Goal: Obtain resource: Download file/media

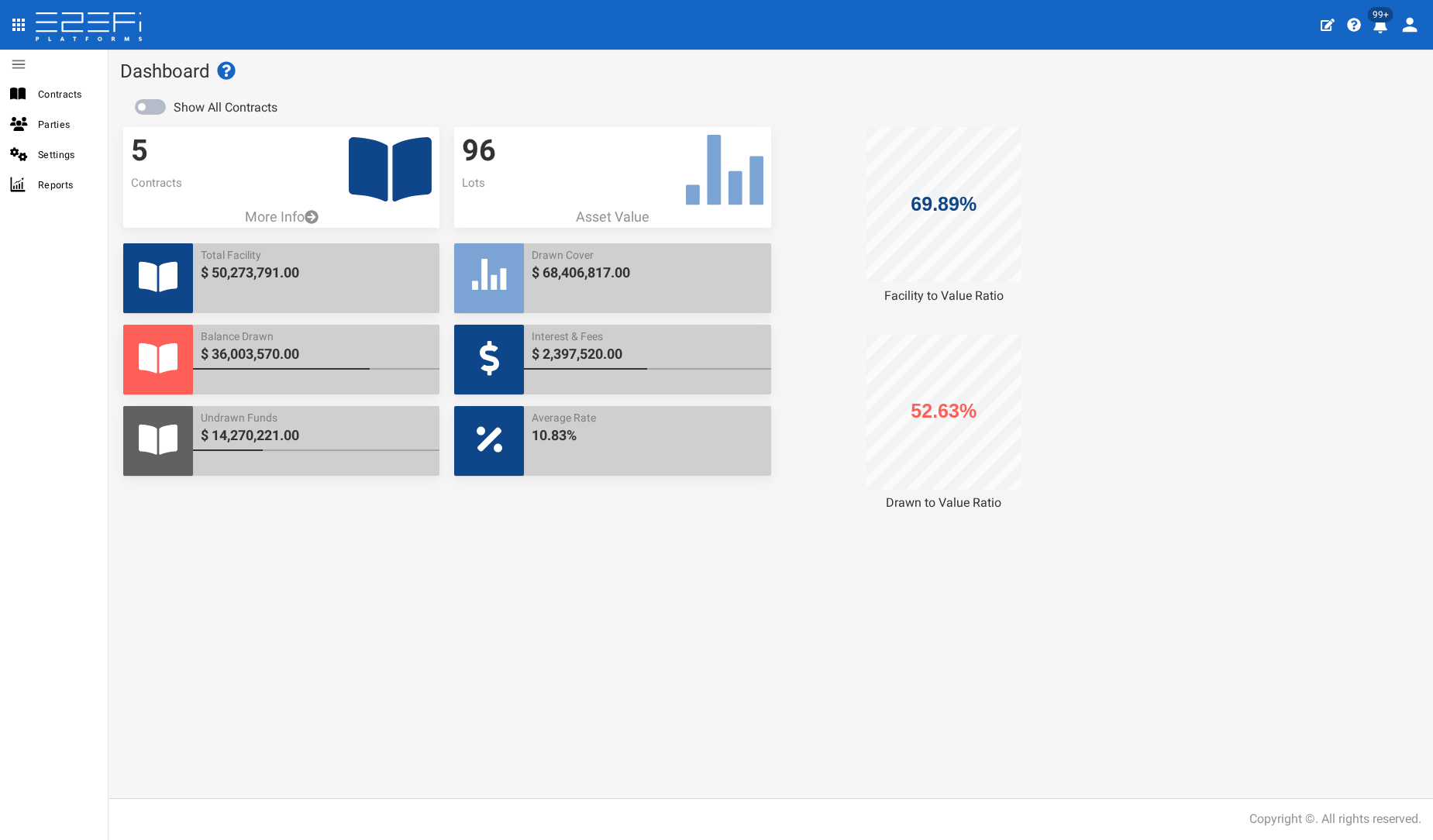
click at [375, 172] on icon at bounding box center [390, 169] width 82 height 64
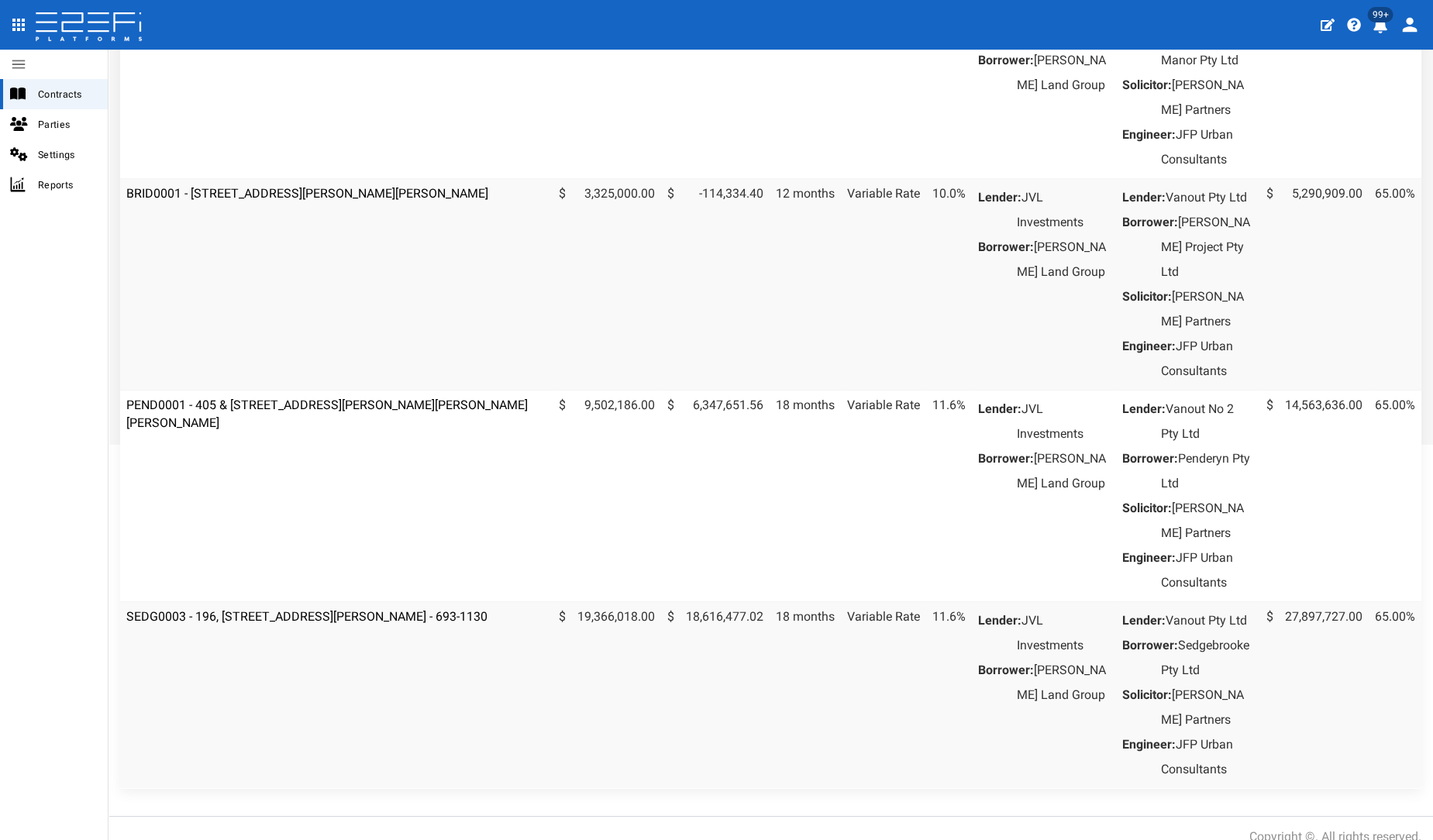
scroll to position [516, 0]
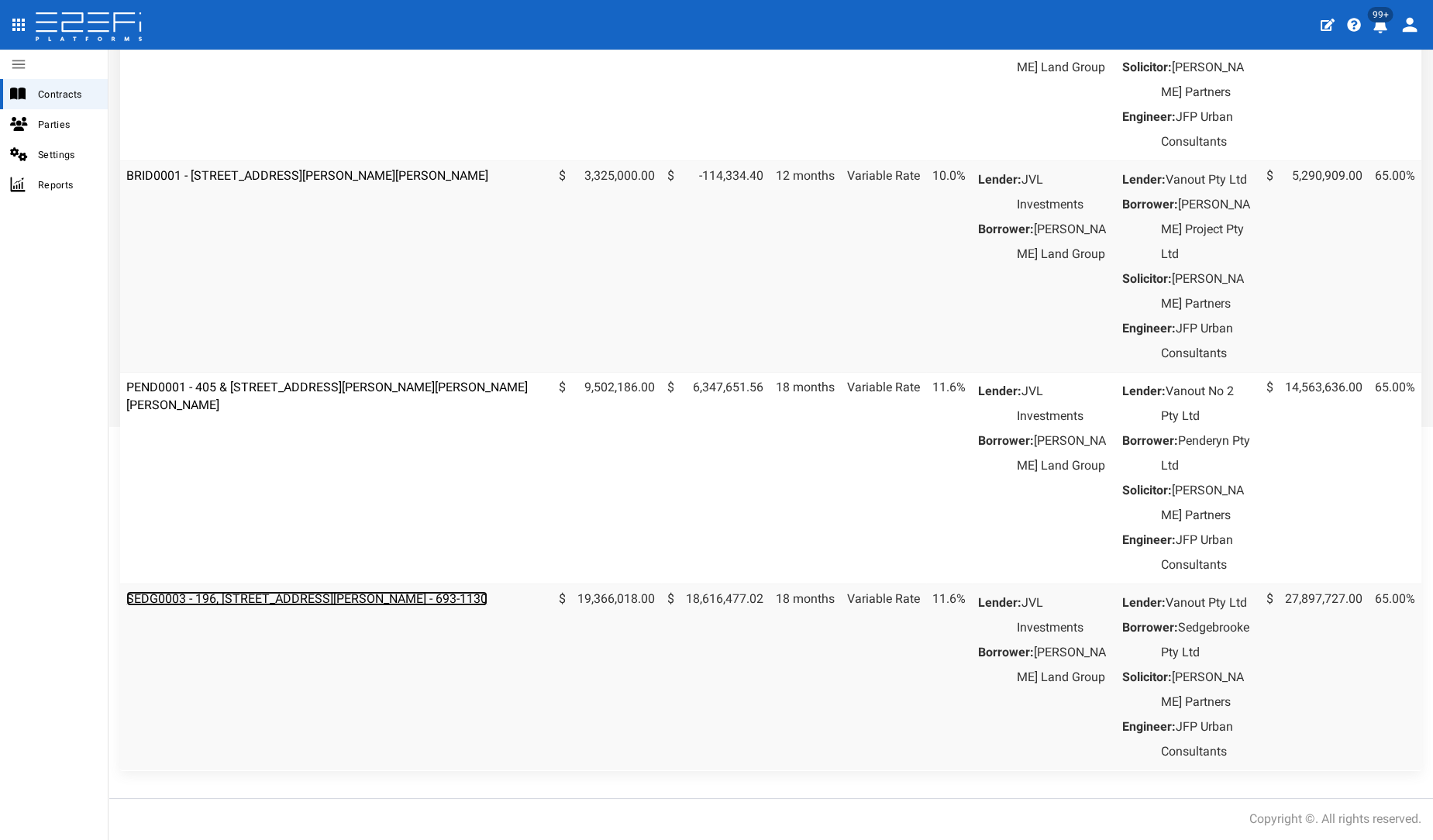
click at [363, 606] on link "SEDG0003 - 196, [STREET_ADDRESS][PERSON_NAME] - 693-1130" at bounding box center [307, 598] width 361 height 15
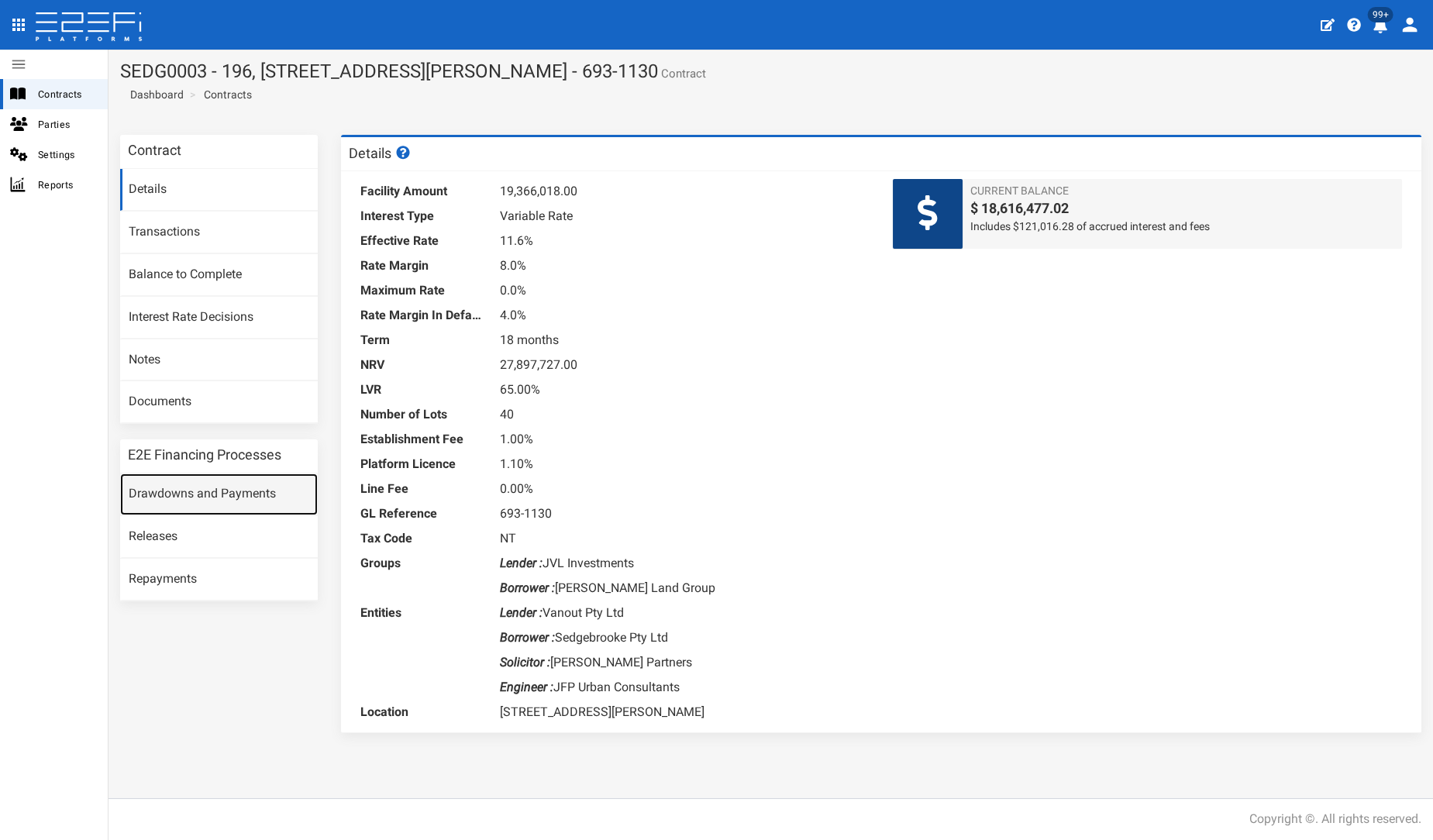
click at [240, 494] on link "Drawdowns and Payments" at bounding box center [219, 494] width 198 height 42
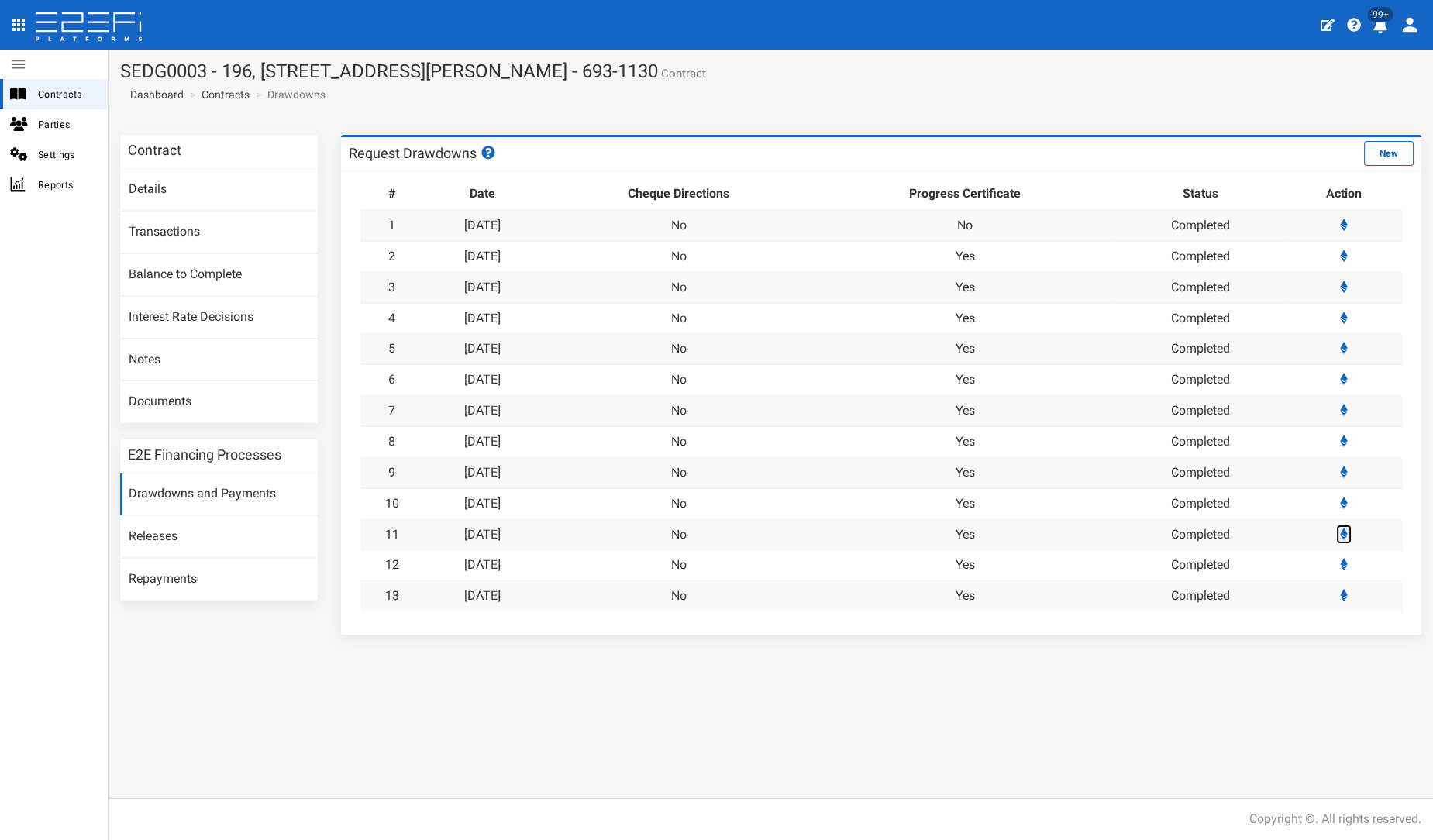
click at [1346, 533] on icon at bounding box center [1345, 533] width 8 height 13
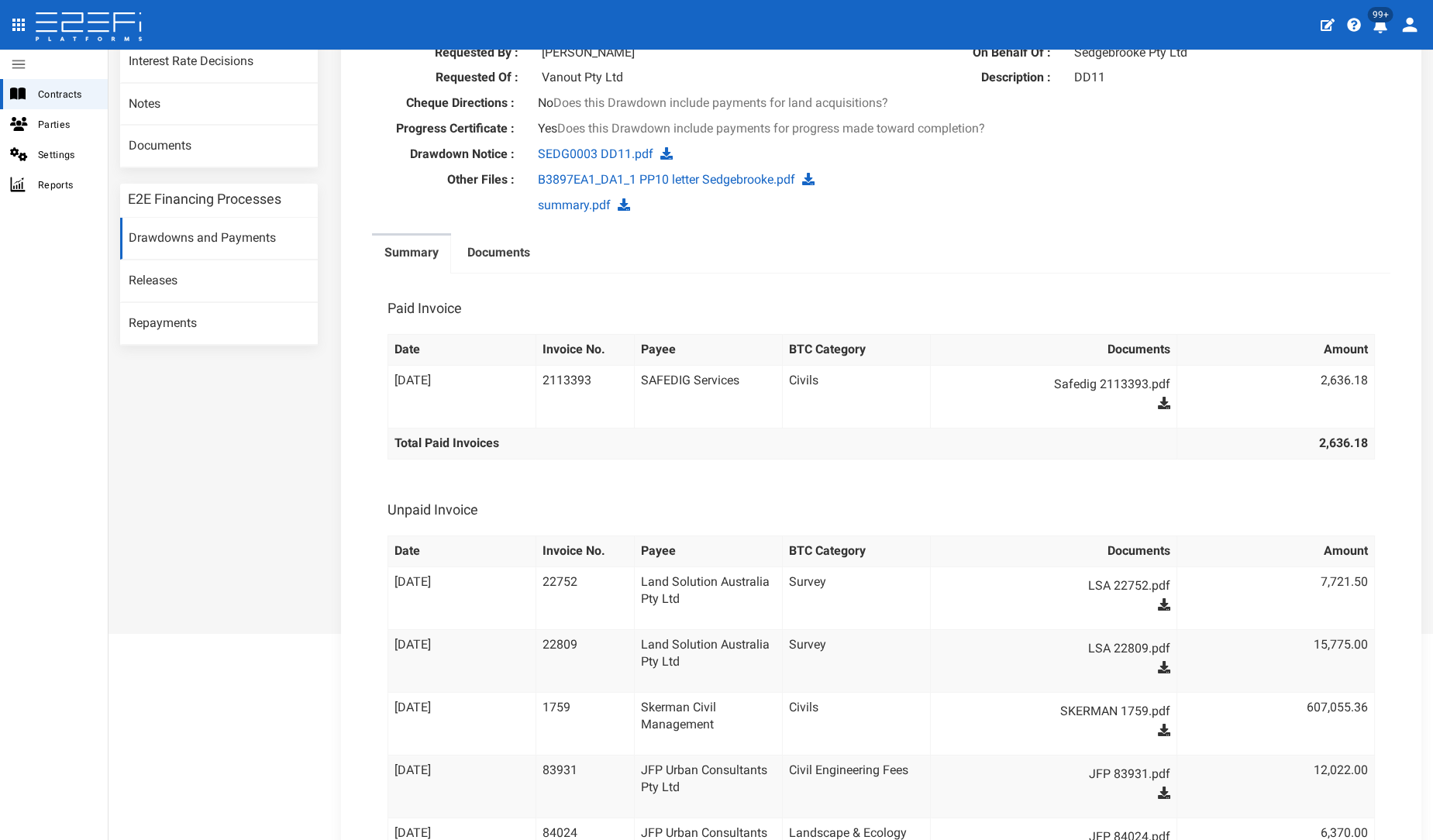
scroll to position [86, 0]
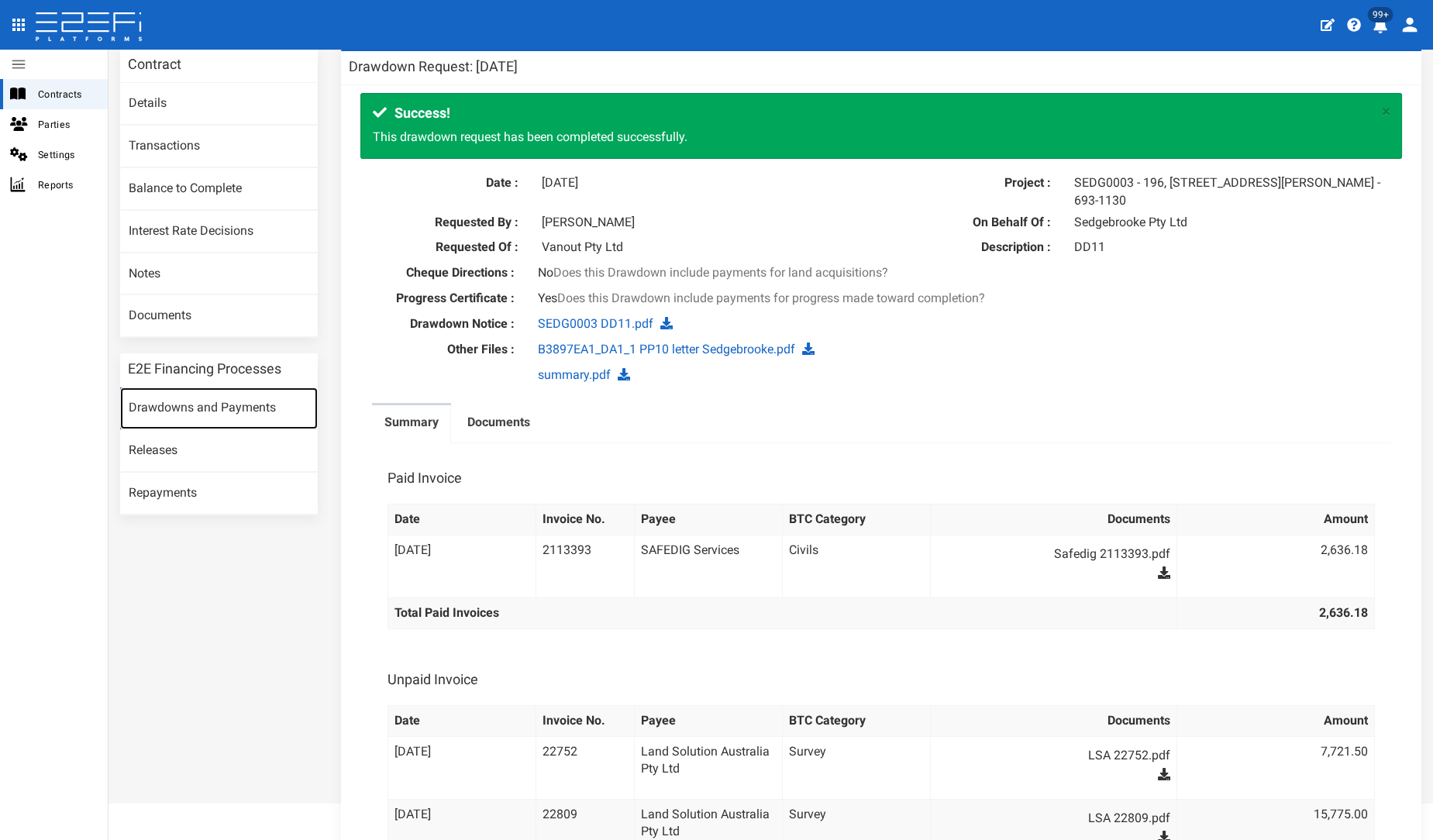
click at [187, 406] on link "Drawdowns and Payments" at bounding box center [219, 407] width 198 height 42
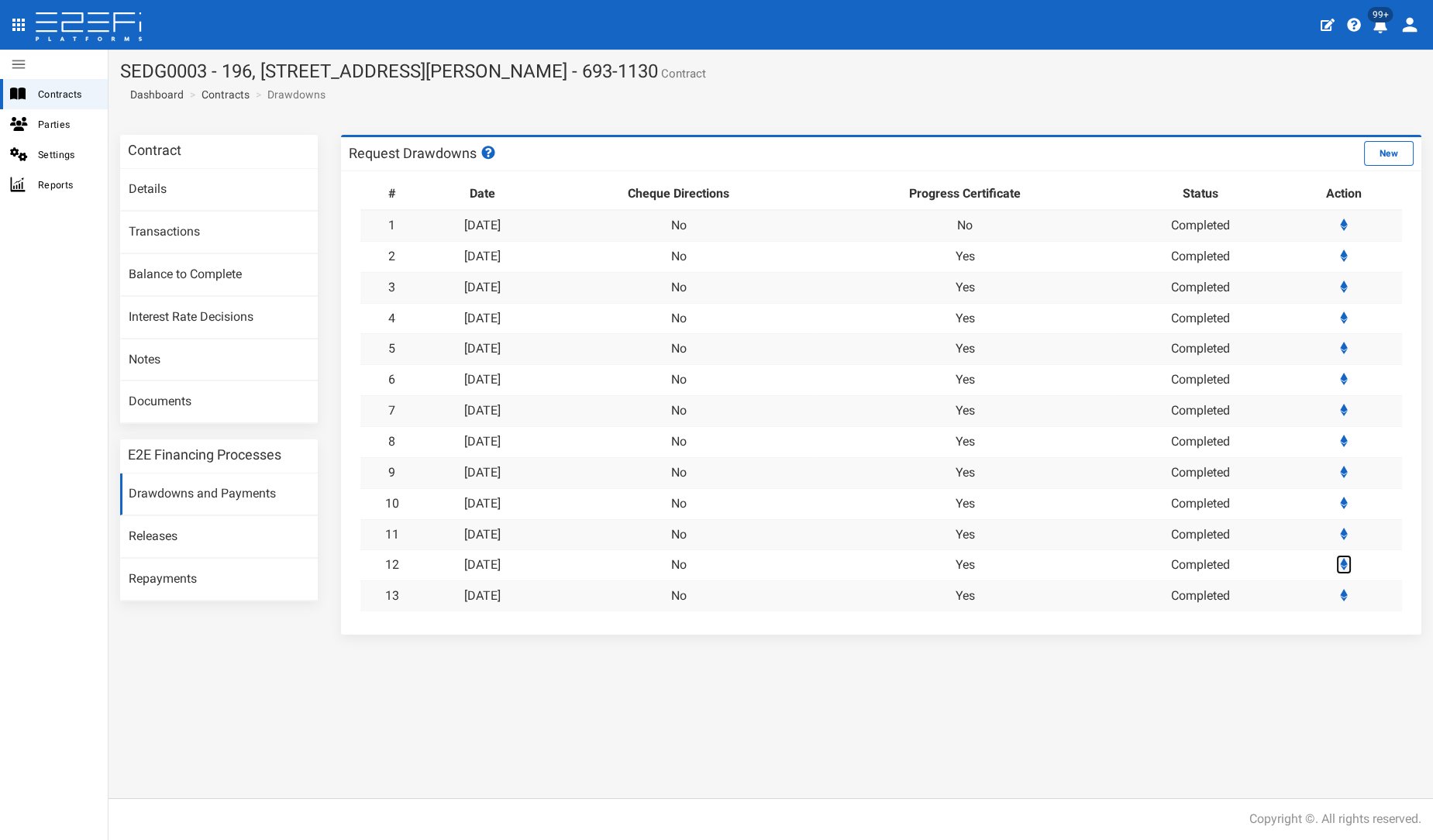
click at [1348, 558] on icon at bounding box center [1344, 564] width 8 height 13
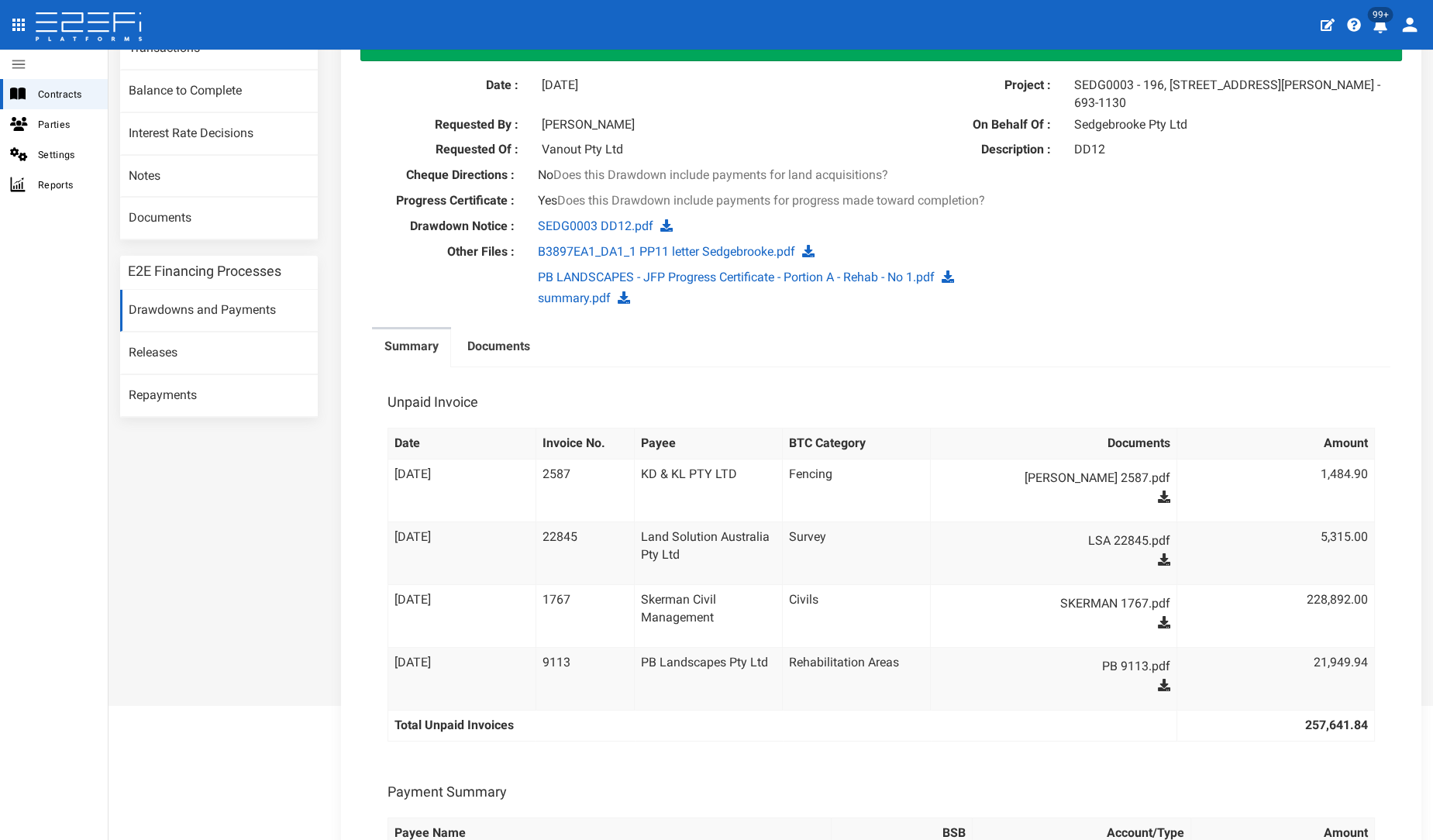
scroll to position [50, 0]
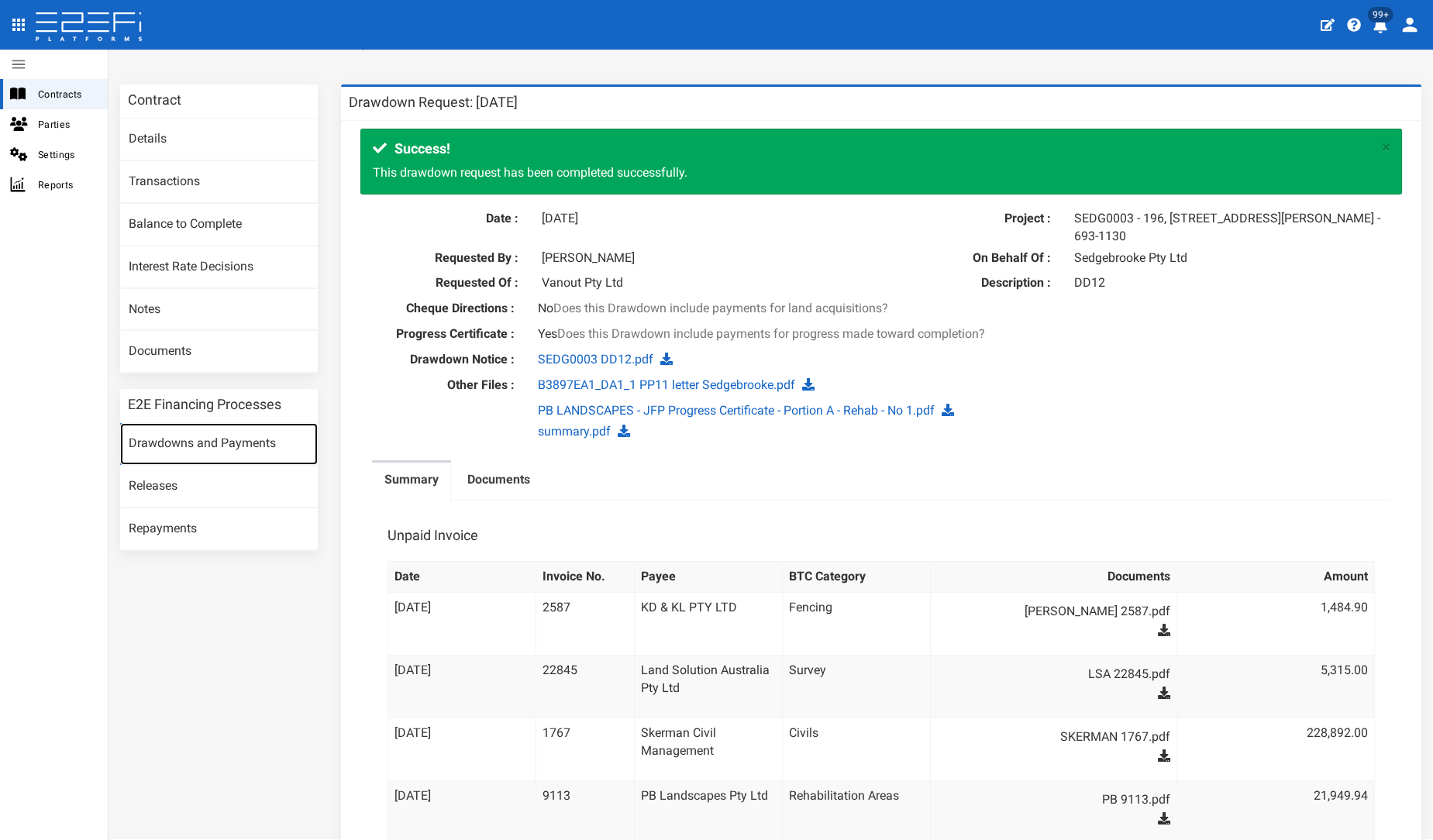
click at [172, 438] on link "Drawdowns and Payments" at bounding box center [219, 443] width 198 height 42
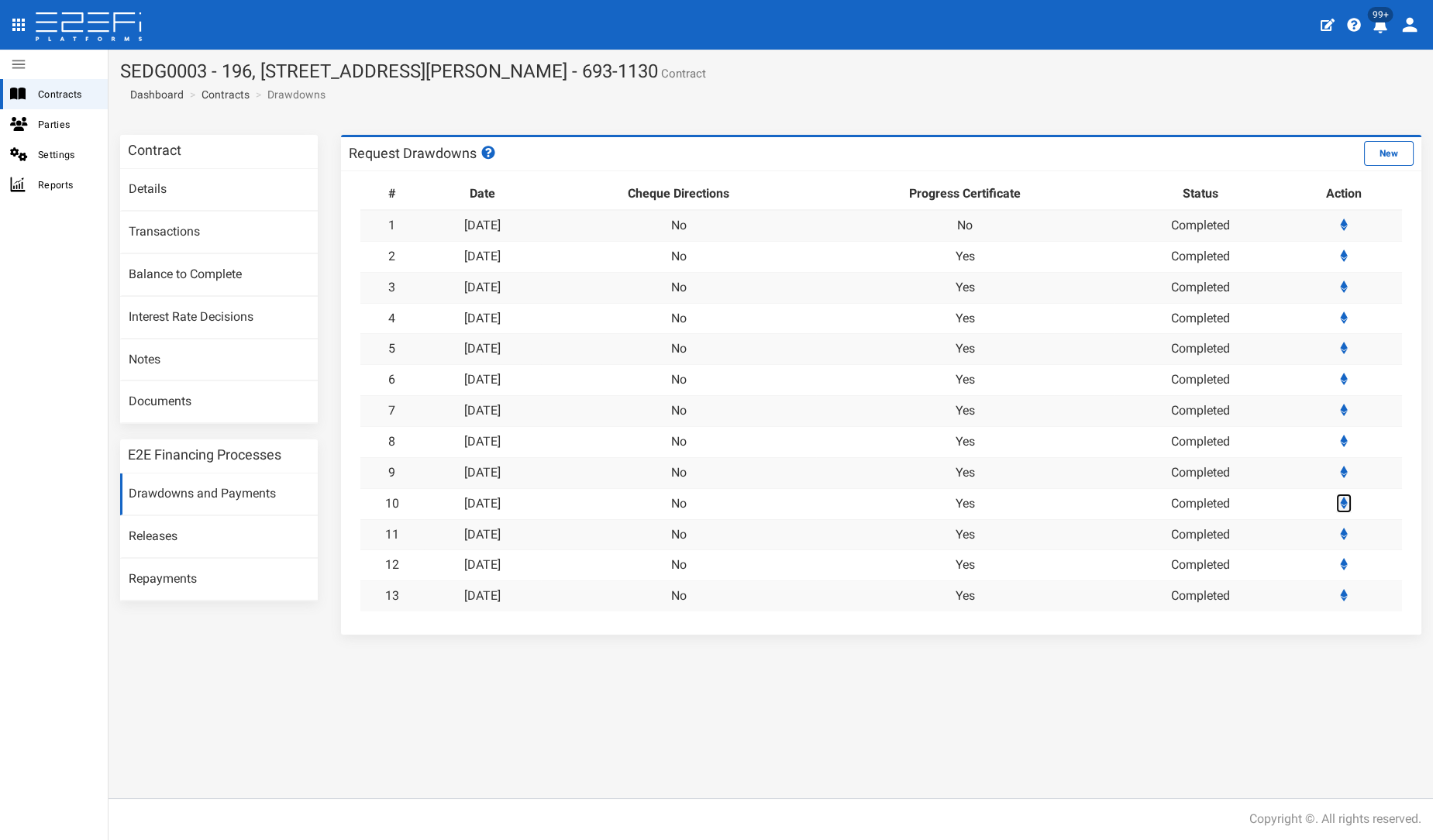
click at [1348, 500] on icon at bounding box center [1345, 502] width 8 height 13
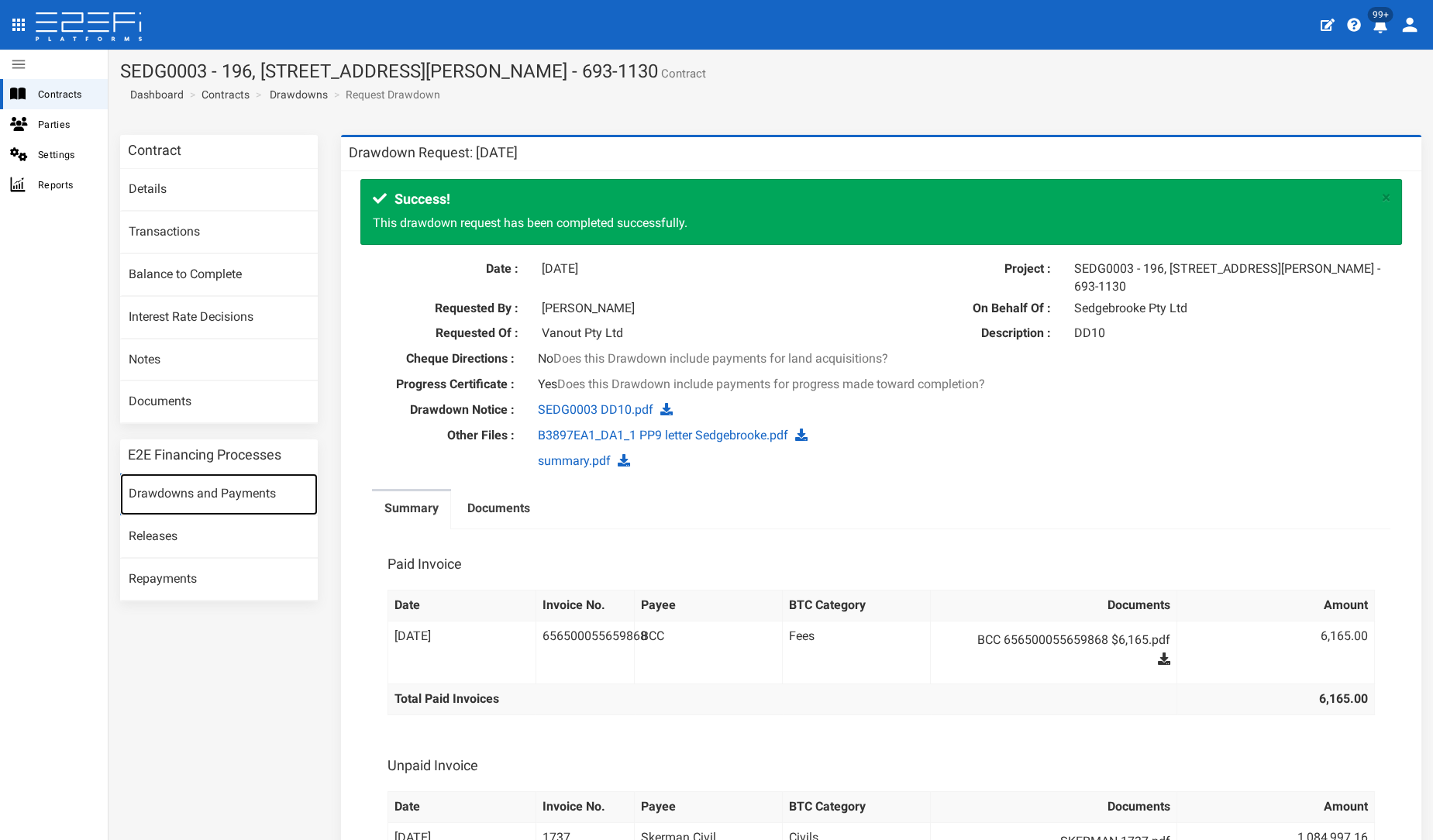
click at [216, 487] on link "Drawdowns and Payments" at bounding box center [219, 494] width 198 height 42
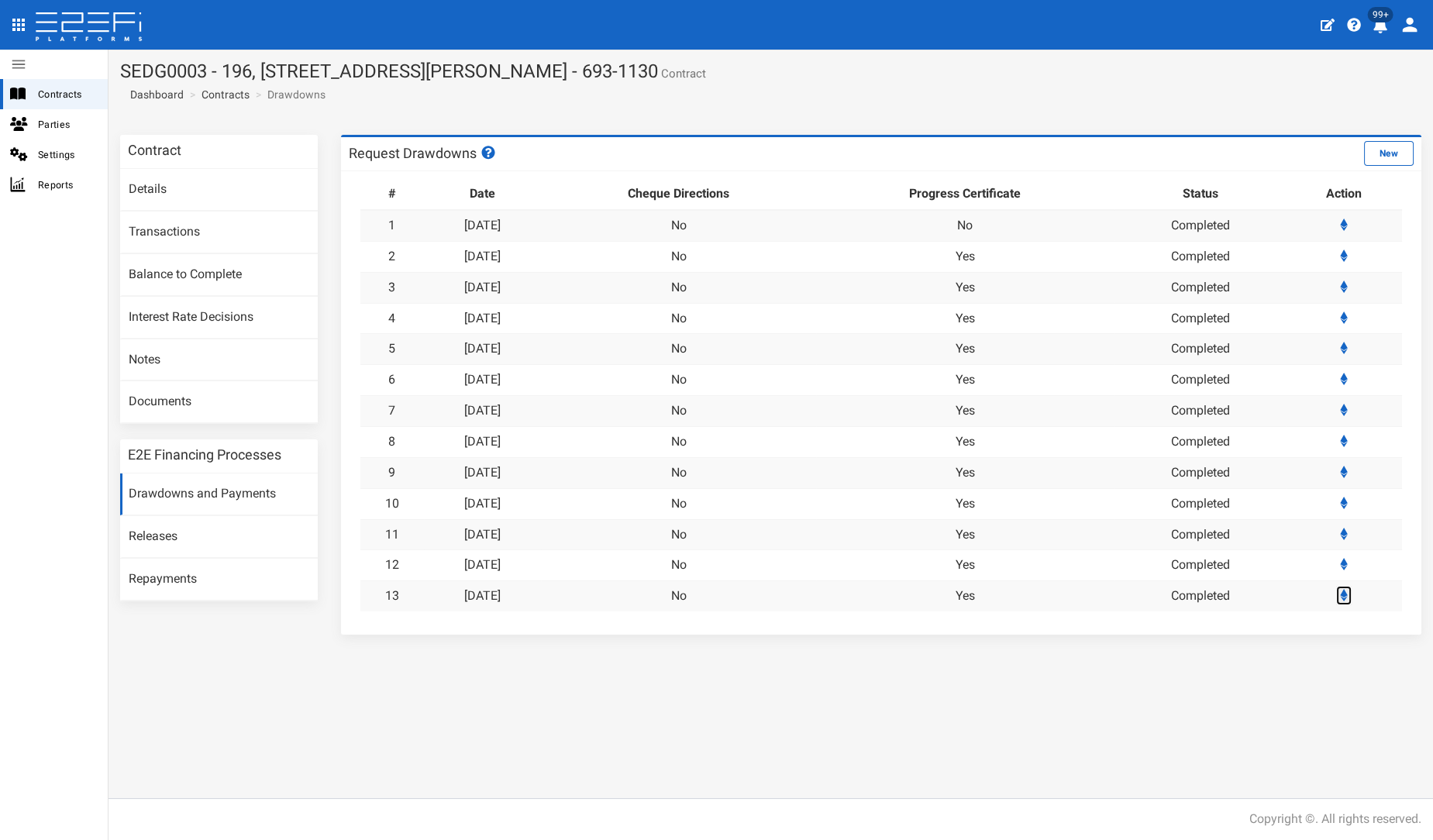
click at [1348, 594] on icon at bounding box center [1345, 595] width 8 height 13
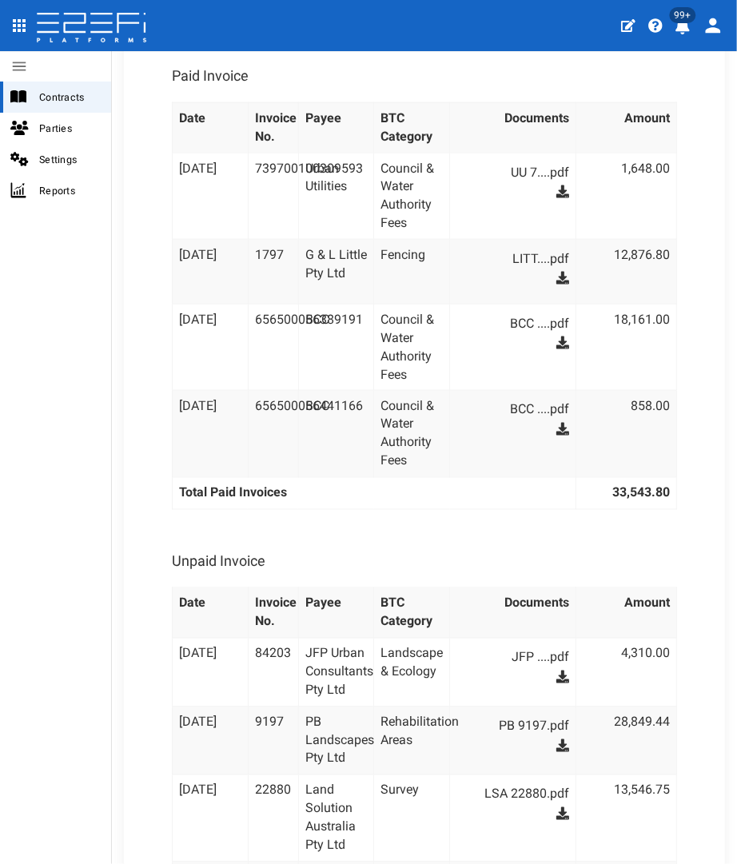
scroll to position [1242, 0]
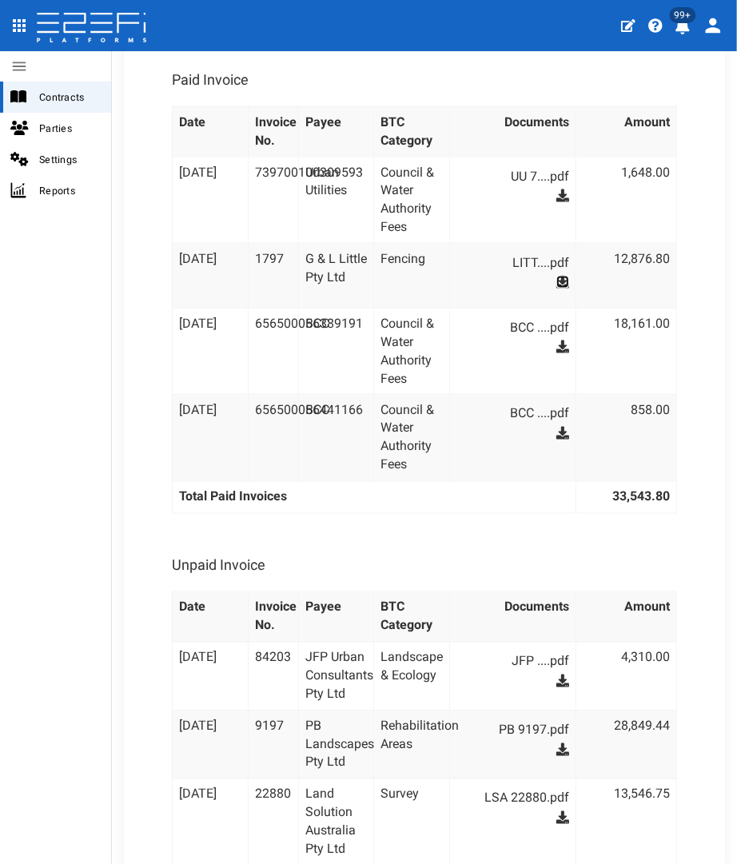
click at [557, 276] on icon at bounding box center [562, 282] width 13 height 13
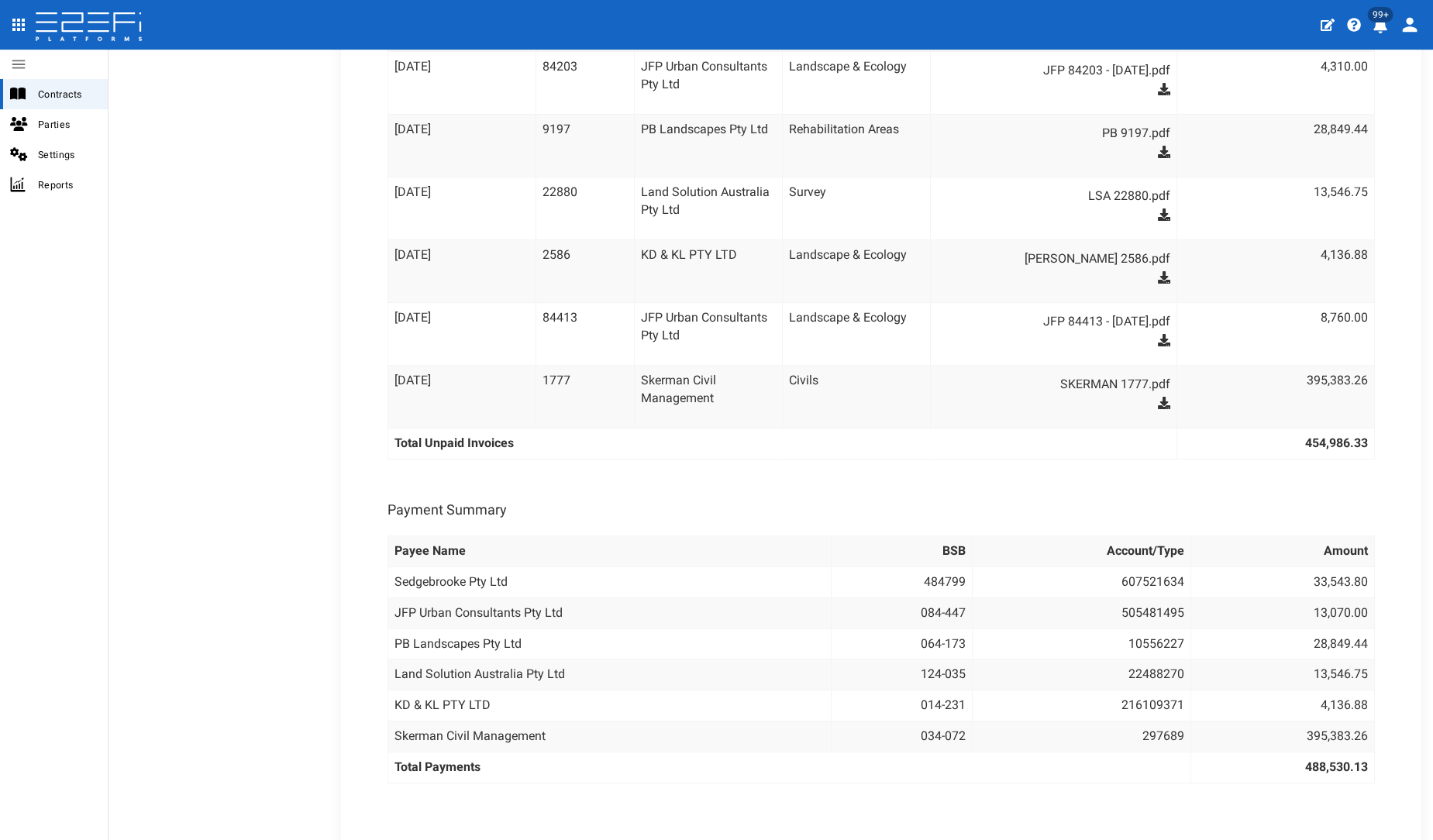
scroll to position [1055, 0]
